Goal: Complete application form

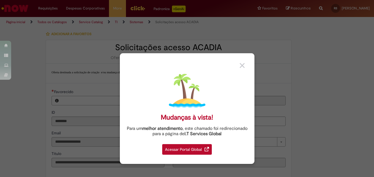
type input "**********"
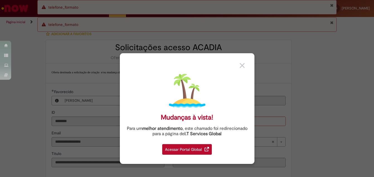
click at [244, 65] on img at bounding box center [242, 65] width 5 height 5
